Goal: Information Seeking & Learning: Learn about a topic

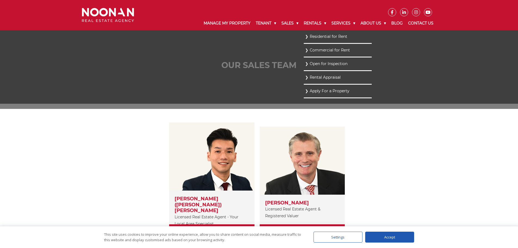
click at [312, 39] on link "Residential for Rent" at bounding box center [337, 36] width 65 height 7
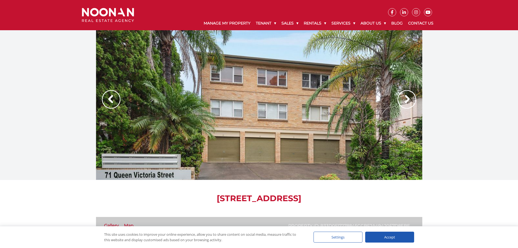
click at [403, 98] on img at bounding box center [406, 99] width 18 height 18
click at [411, 100] on img at bounding box center [406, 99] width 18 height 18
click at [404, 99] on img at bounding box center [406, 99] width 18 height 18
click at [406, 98] on img at bounding box center [406, 99] width 18 height 18
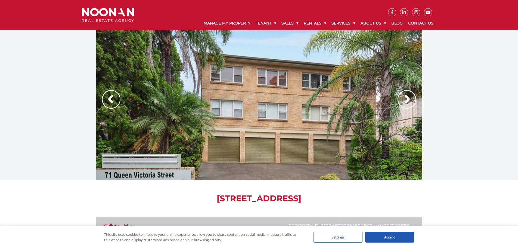
click at [406, 98] on img at bounding box center [406, 99] width 18 height 18
drag, startPoint x: 384, startPoint y: 236, endPoint x: 385, endPoint y: 229, distance: 6.6
click at [384, 236] on div "Accept" at bounding box center [389, 236] width 49 height 11
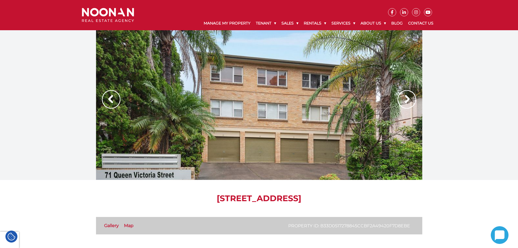
click at [403, 99] on img at bounding box center [406, 99] width 18 height 18
click at [284, 125] on div at bounding box center [259, 105] width 326 height 150
click at [400, 100] on img at bounding box center [406, 99] width 18 height 18
click at [403, 98] on img at bounding box center [406, 99] width 18 height 18
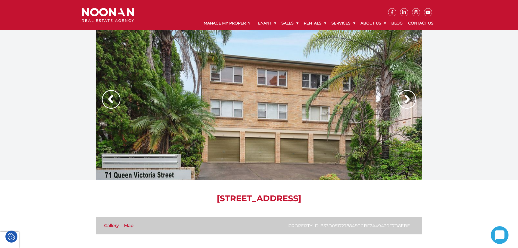
click at [403, 98] on img at bounding box center [406, 99] width 18 height 18
click at [112, 102] on img at bounding box center [111, 99] width 18 height 18
